Goal: Transaction & Acquisition: Purchase product/service

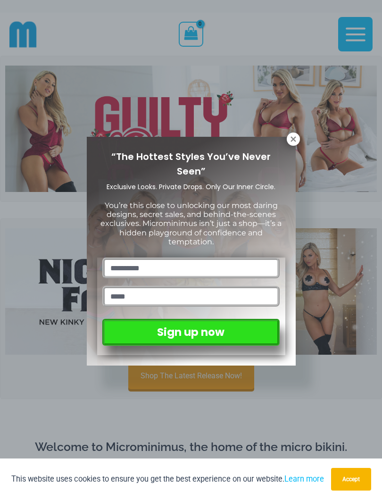
click at [294, 141] on icon at bounding box center [293, 138] width 5 height 5
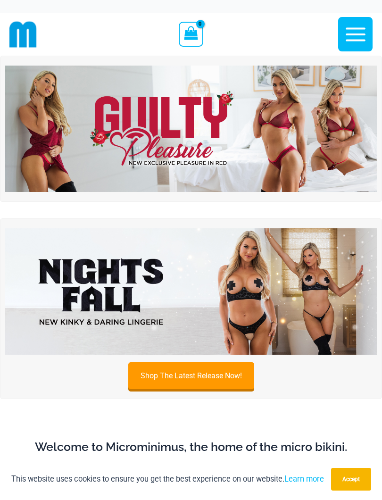
click at [55, 162] on img at bounding box center [191, 129] width 372 height 126
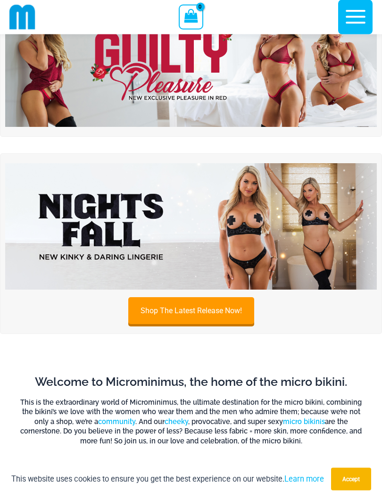
scroll to position [28, 0]
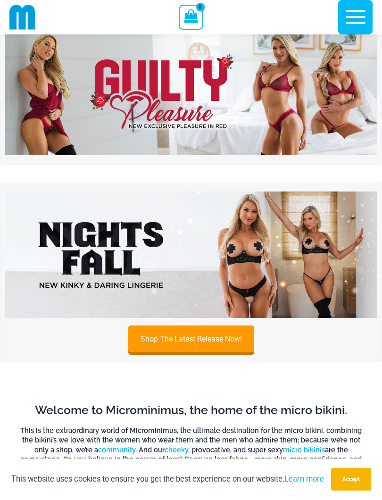
click at [340, 284] on img at bounding box center [191, 255] width 372 height 126
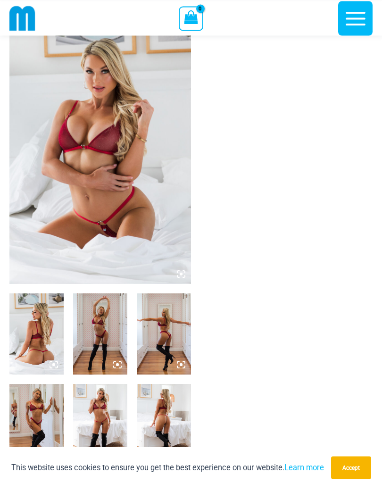
scroll to position [38, 0]
click at [354, 468] on button "Accept" at bounding box center [351, 479] width 40 height 23
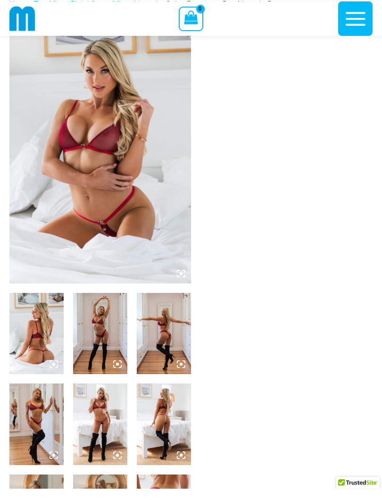
click at [24, 323] on img at bounding box center [36, 344] width 54 height 81
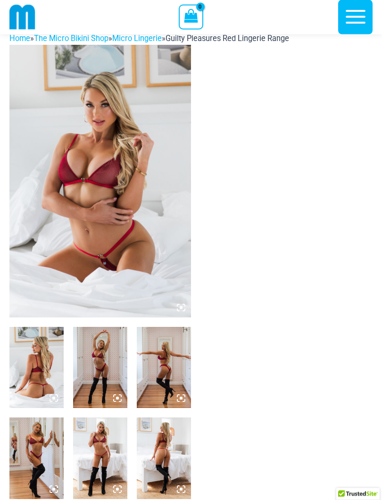
scroll to position [0, 0]
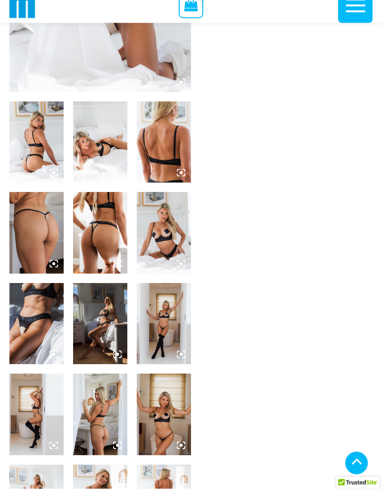
scroll to position [235, 0]
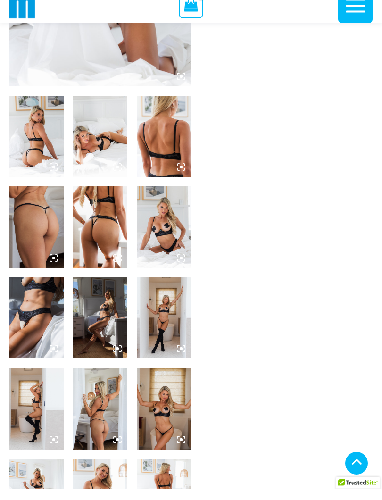
click at [26, 319] on img at bounding box center [36, 329] width 54 height 81
click at [101, 312] on img at bounding box center [100, 329] width 54 height 81
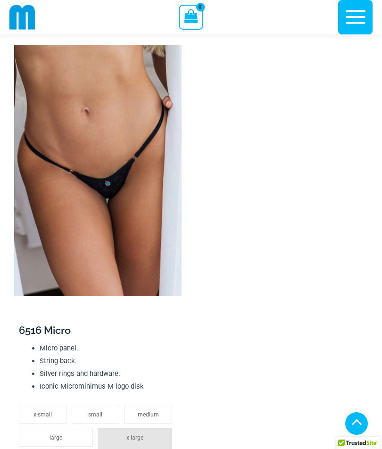
scroll to position [2038, 0]
